Goal: Information Seeking & Learning: Learn about a topic

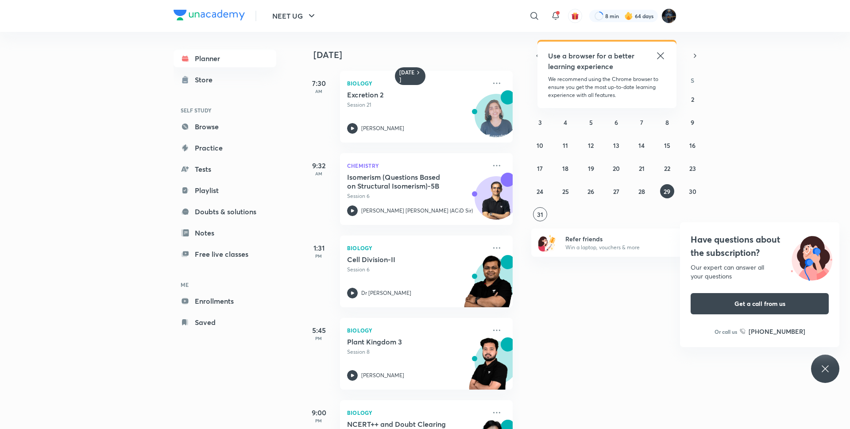
scroll to position [139, 0]
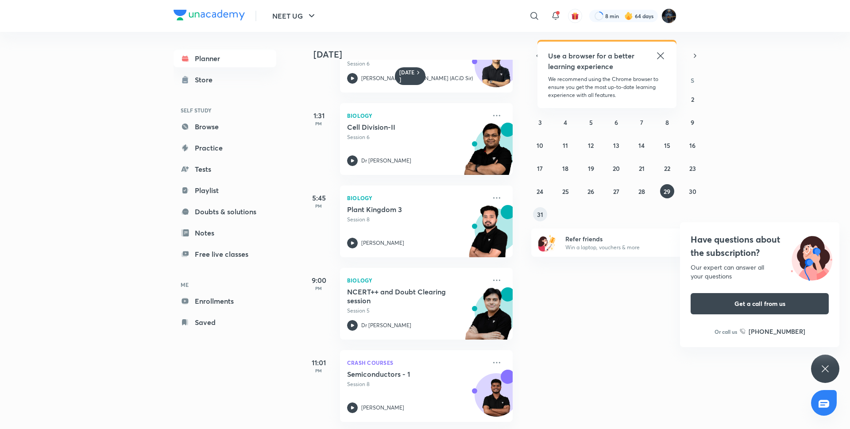
click at [542, 212] on abbr "31" at bounding box center [540, 214] width 6 height 8
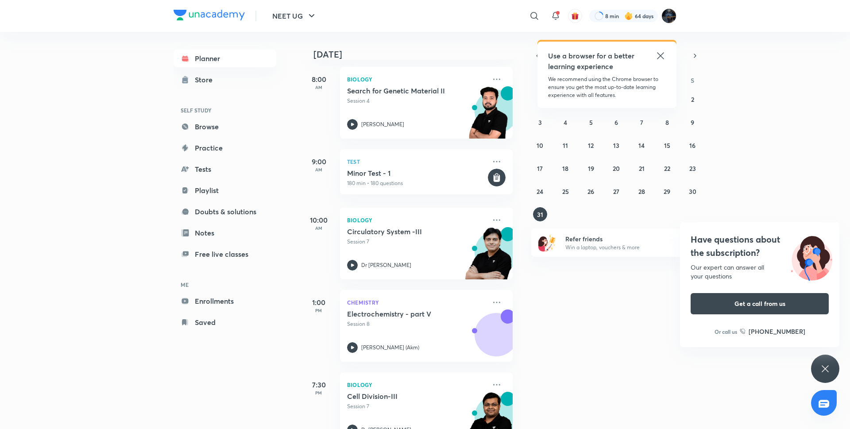
scroll to position [159, 0]
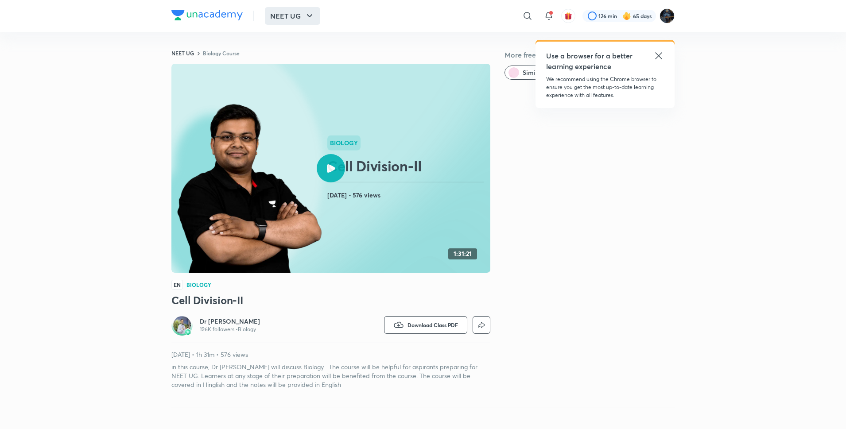
click at [289, 14] on button "NEET UG" at bounding box center [292, 16] width 55 height 18
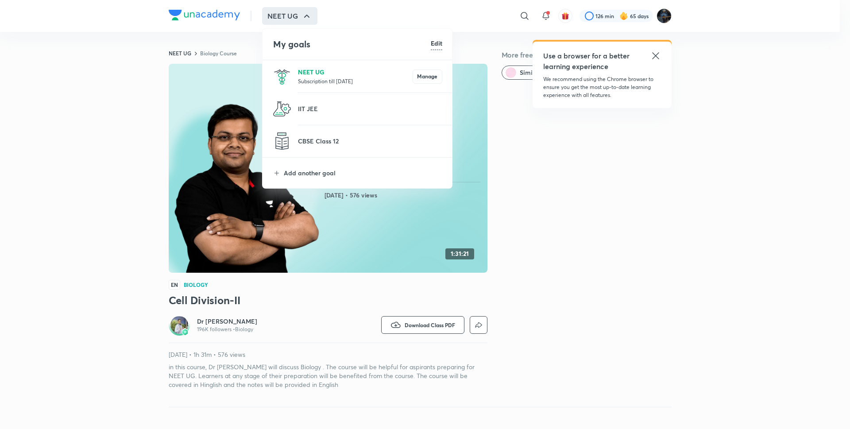
click at [302, 72] on p "NEET UG" at bounding box center [355, 71] width 115 height 9
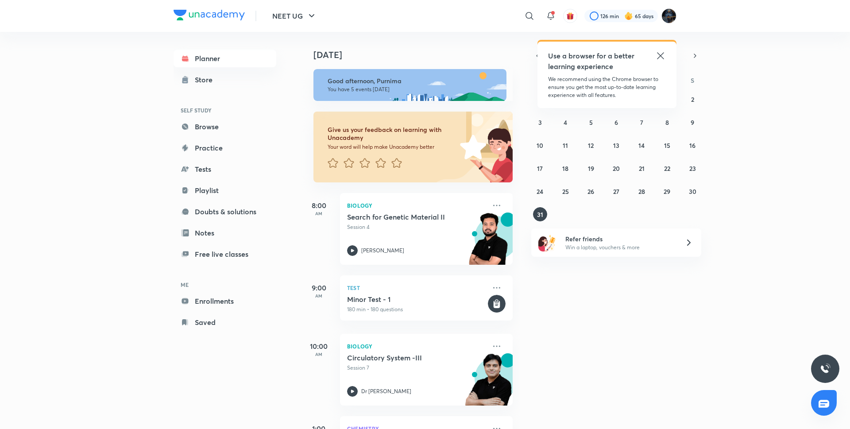
scroll to position [159, 0]
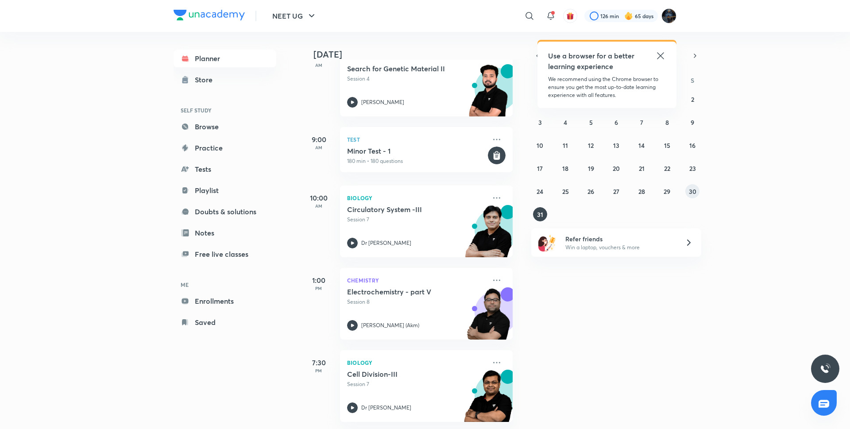
click at [692, 187] on abbr "30" at bounding box center [693, 191] width 8 height 8
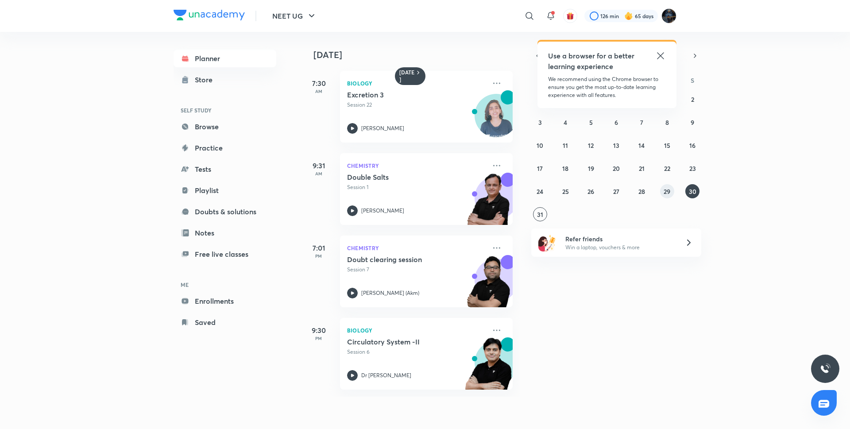
click at [672, 188] on button "29" at bounding box center [667, 191] width 14 height 14
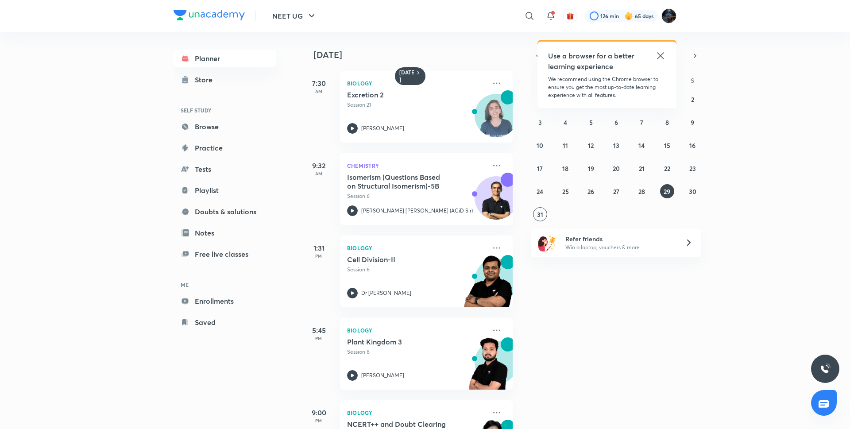
scroll to position [143, 0]
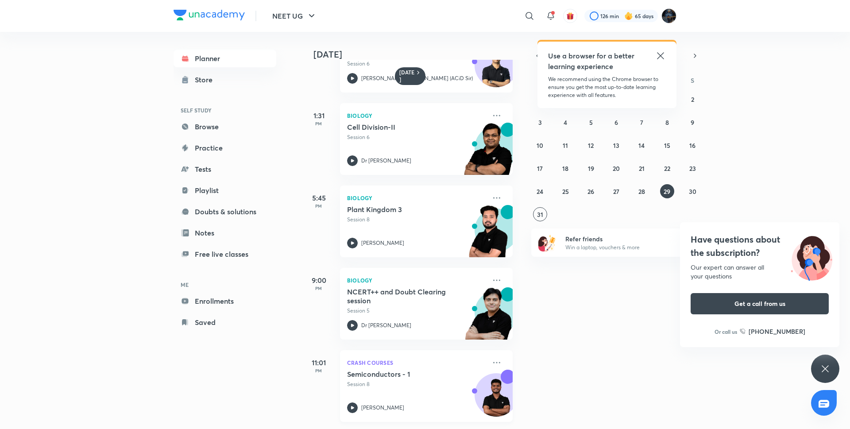
click at [349, 403] on icon at bounding box center [352, 408] width 11 height 11
click at [699, 184] on div "27 28 29 30 31 1 2 3 4 5 6 7 8 9 10 11 12 13 14 15 16 17 18 19 20 21 22 23 24 2…" at bounding box center [616, 156] width 170 height 129
click at [699, 189] on button "30" at bounding box center [693, 191] width 14 height 14
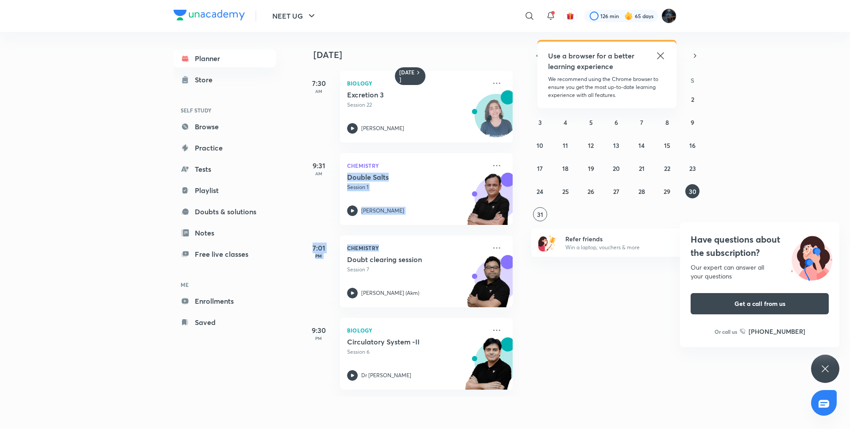
drag, startPoint x: 521, startPoint y: 203, endPoint x: 519, endPoint y: 300, distance: 97.5
click at [519, 276] on div "[DATE] 7:30 AM Biology Excretion 3 Session 22 [PERSON_NAME] 9:31 AM Chemistry D…" at bounding box center [574, 214] width 547 height 365
click at [539, 331] on div "[DATE] 7:30 AM Biology Excretion 3 Session 22 [PERSON_NAME] 9:31 AM Chemistry D…" at bounding box center [574, 214] width 547 height 365
click at [353, 292] on icon at bounding box center [352, 292] width 3 height 3
